Goal: Browse casually: Explore the website without a specific task or goal

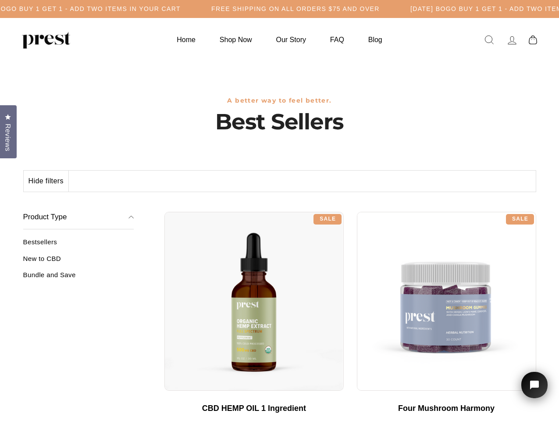
click at [279, 210] on div "**********" at bounding box center [350, 208] width 372 height 7
click at [279, 9] on h5 "Free Shipping on all orders $75 and over" at bounding box center [295, 8] width 168 height 7
click at [46, 181] on button "Hide filters" at bounding box center [46, 181] width 45 height 21
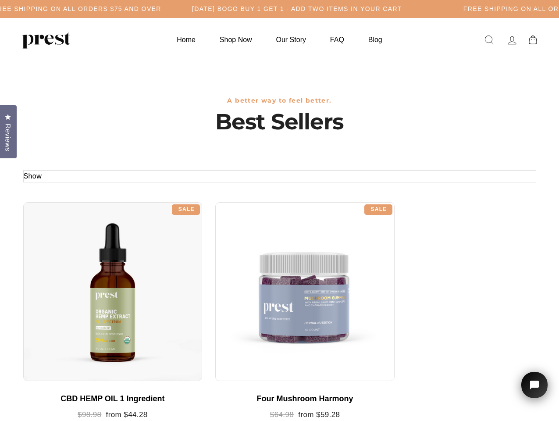
click at [78, 262] on div at bounding box center [112, 291] width 179 height 179
click at [78, 278] on div at bounding box center [112, 291] width 179 height 179
click at [8, 131] on span "Reviews" at bounding box center [7, 138] width 11 height 28
click at [534, 385] on icon "Open chat widget" at bounding box center [540, 385] width 14 height 14
